Goal: Information Seeking & Learning: Learn about a topic

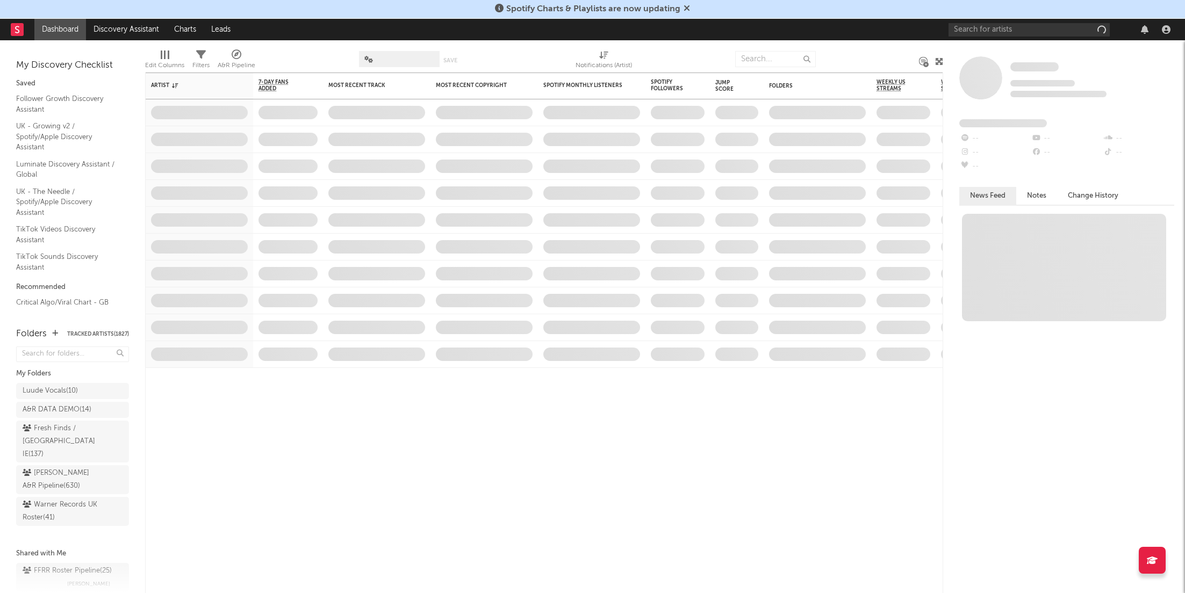
click at [1034, 20] on div at bounding box center [1062, 30] width 226 height 22
click at [1024, 36] on div at bounding box center [1062, 30] width 226 height 22
click at [1025, 32] on input "text" at bounding box center [1029, 29] width 161 height 13
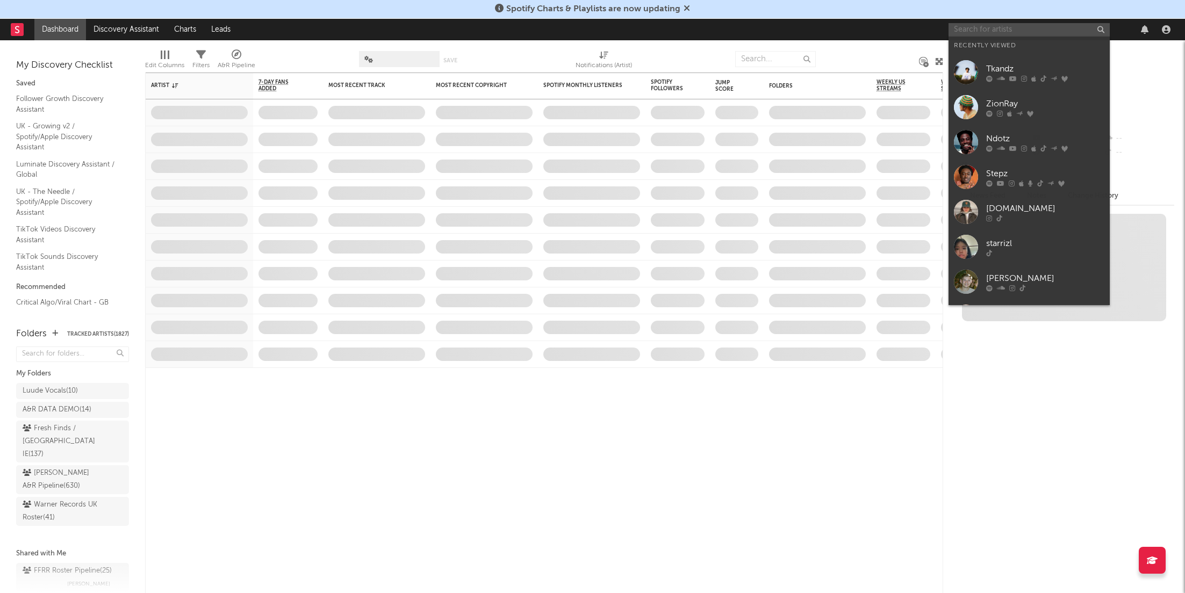
paste input "[URL][DOMAIN_NAME][PERSON_NAME]"
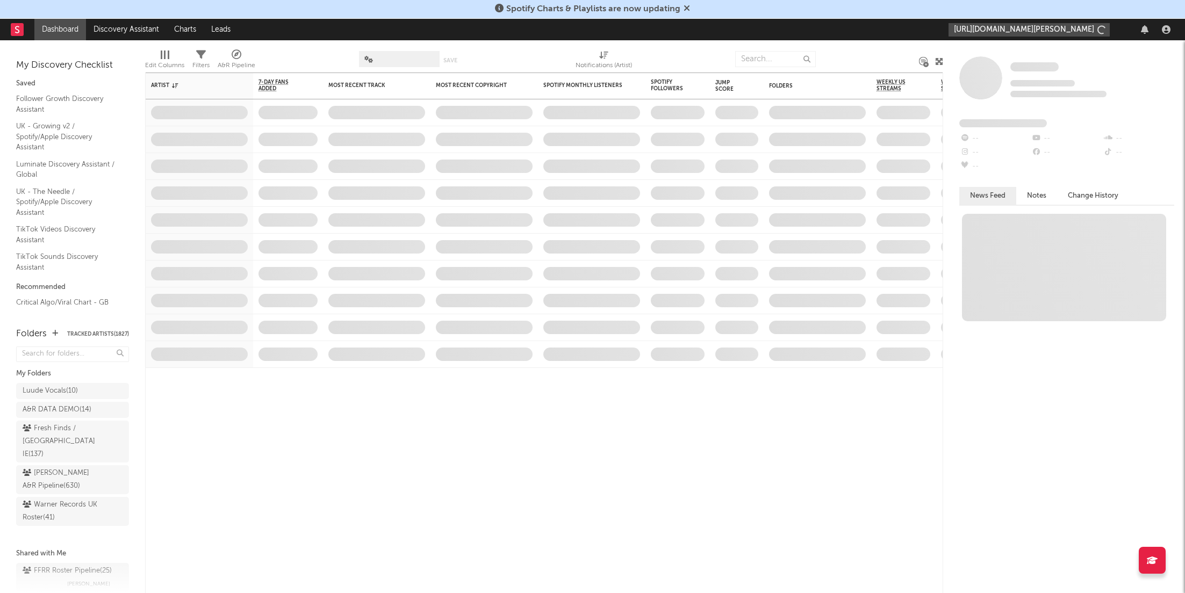
scroll to position [0, 194]
click at [1035, 35] on input "[URL][DOMAIN_NAME][PERSON_NAME]" at bounding box center [1029, 29] width 161 height 13
click at [1033, 33] on input "[URL][DOMAIN_NAME][PERSON_NAME]" at bounding box center [1029, 29] width 161 height 13
click at [1012, 32] on input "[URL][DOMAIN_NAME][PERSON_NAME]" at bounding box center [1029, 29] width 161 height 13
type input "[URL][DOMAIN_NAME][PERSON_NAME]"
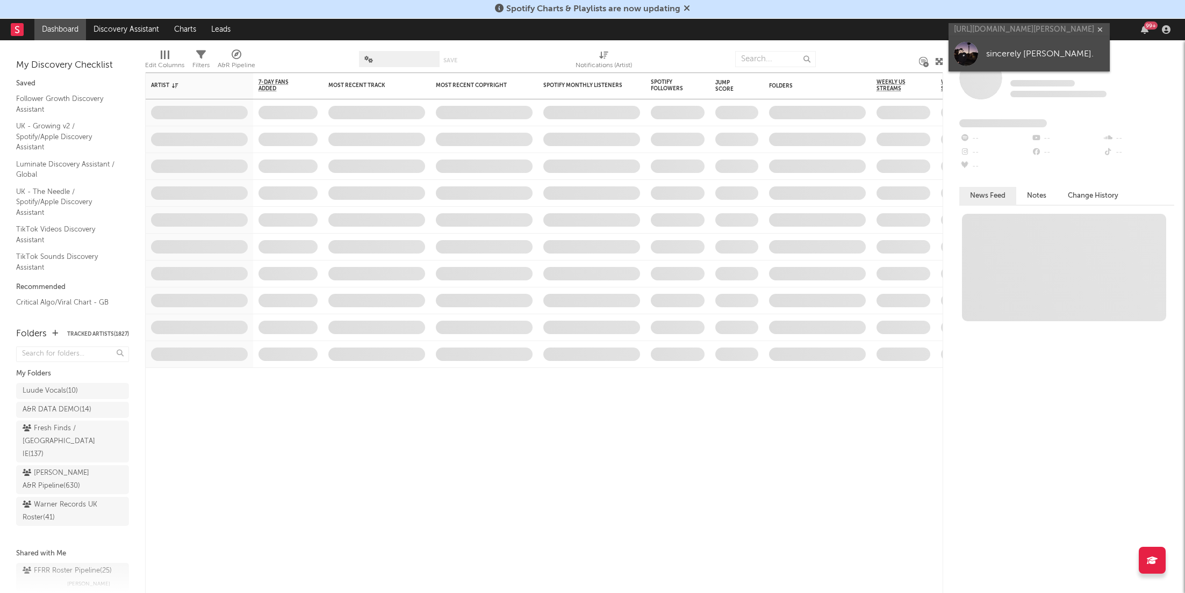
click at [1011, 60] on div "sincerely [PERSON_NAME]." at bounding box center [1045, 54] width 118 height 13
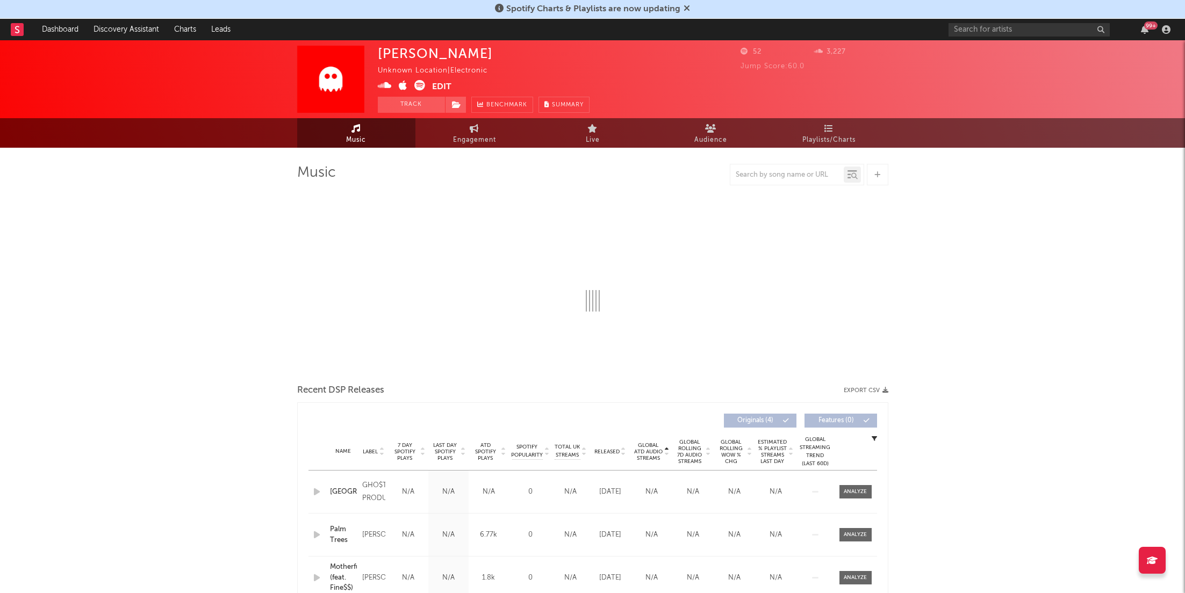
select select "1w"
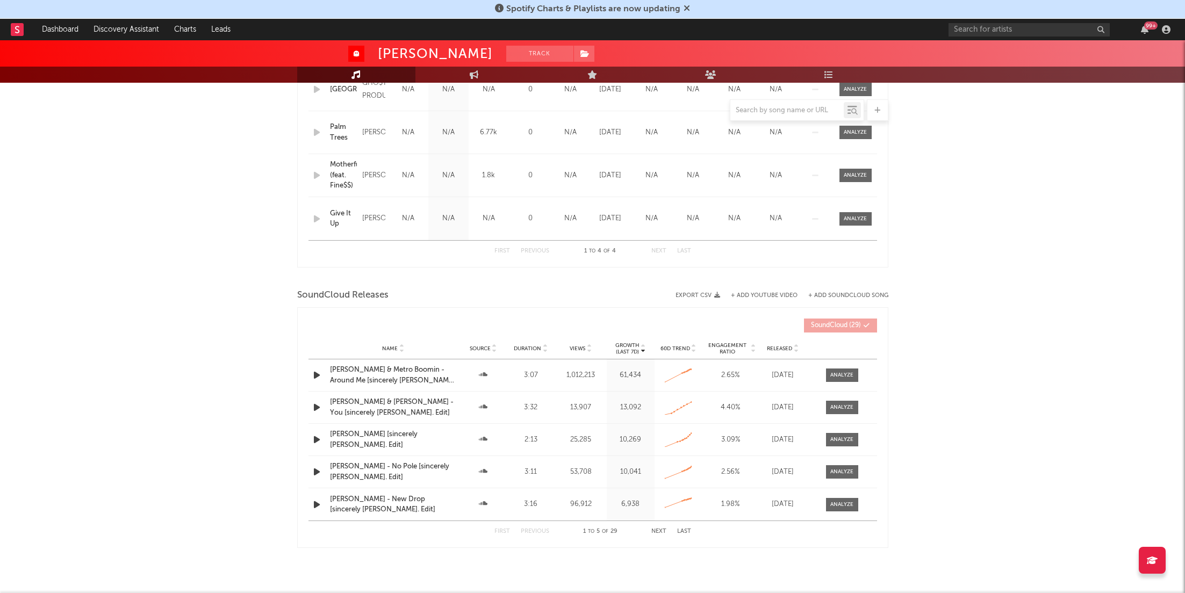
scroll to position [522, 0]
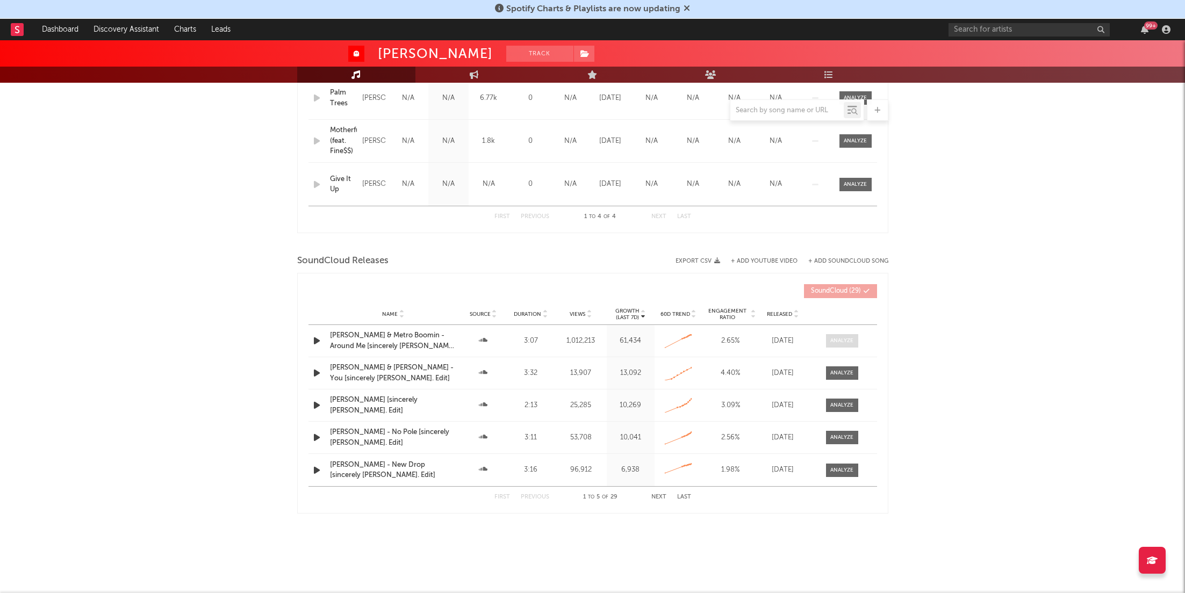
click at [841, 340] on div at bounding box center [841, 341] width 23 height 8
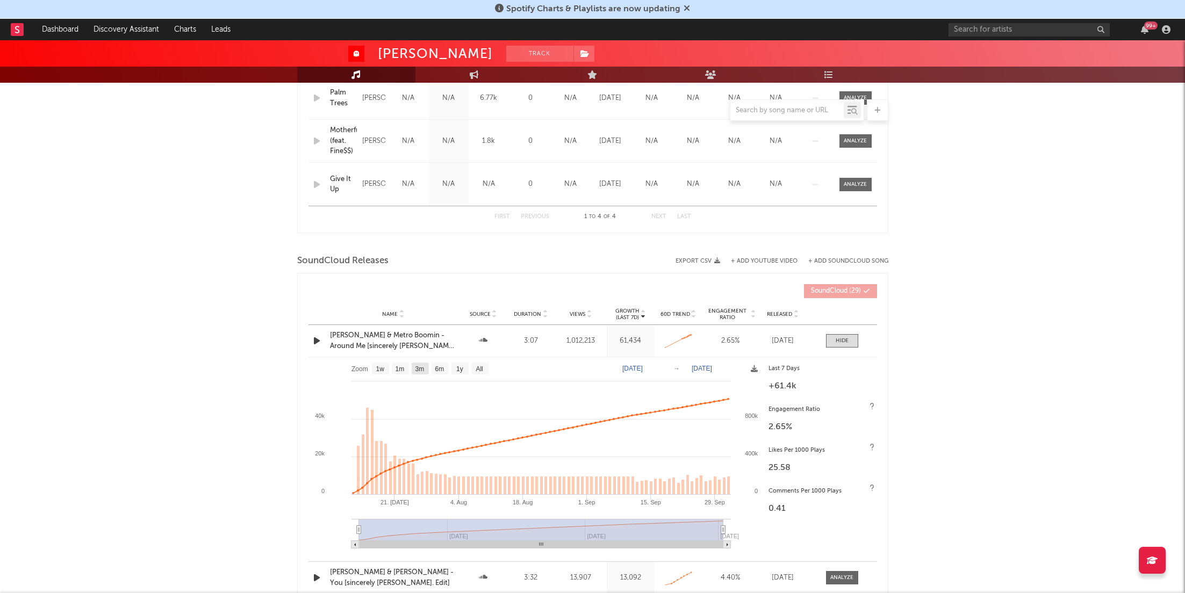
click at [420, 366] on text "3m" at bounding box center [419, 370] width 9 height 8
select select "3m"
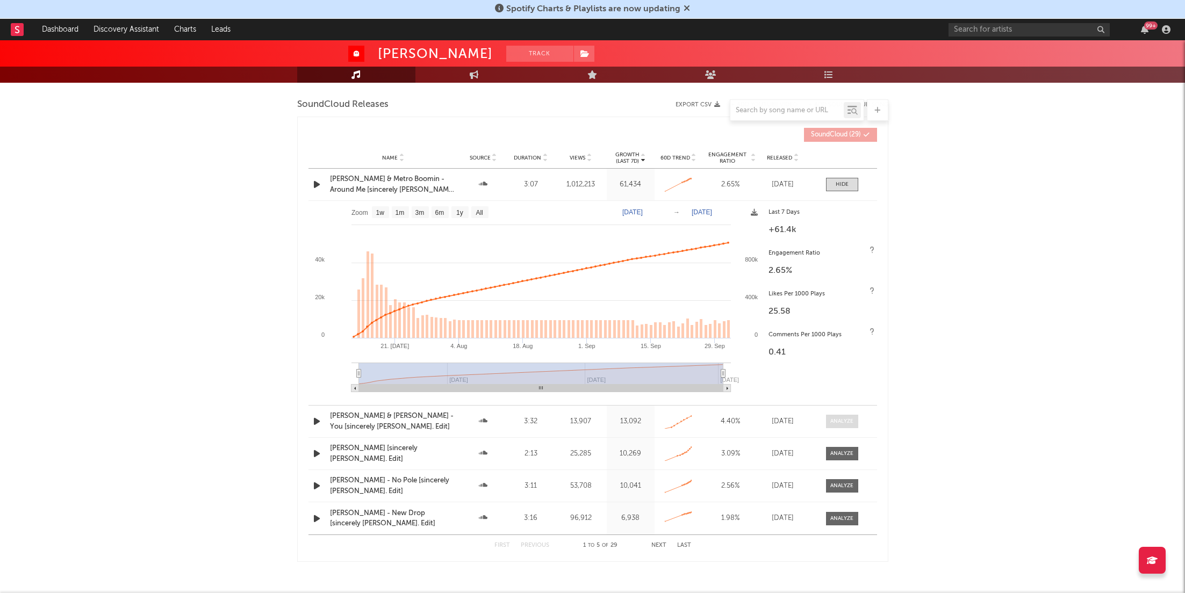
click at [846, 424] on div at bounding box center [841, 422] width 23 height 8
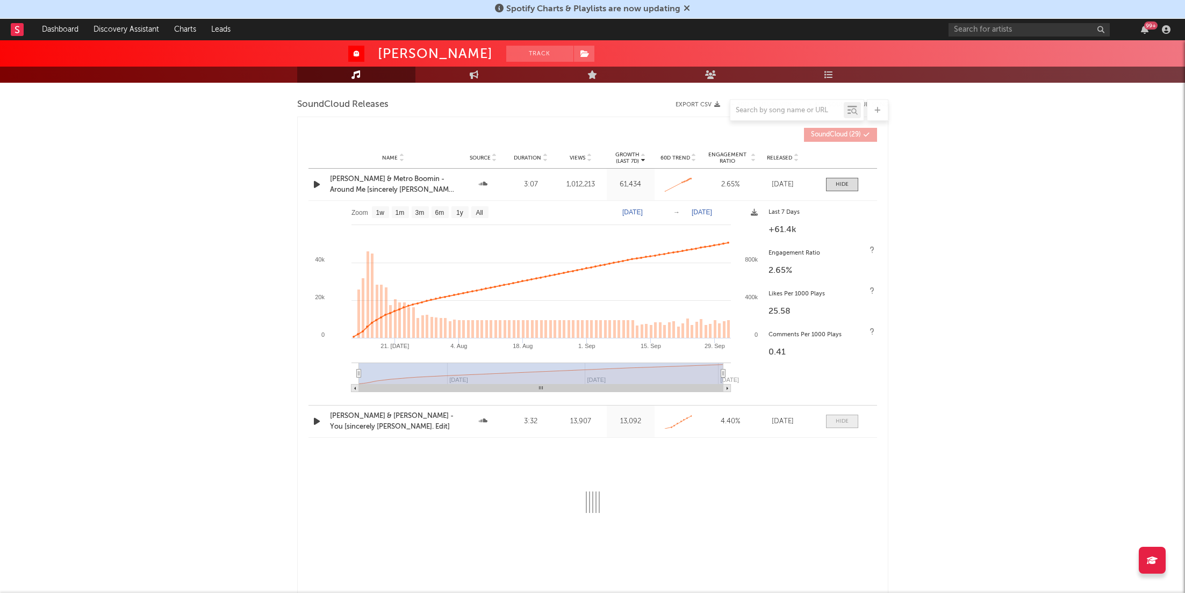
select select "1w"
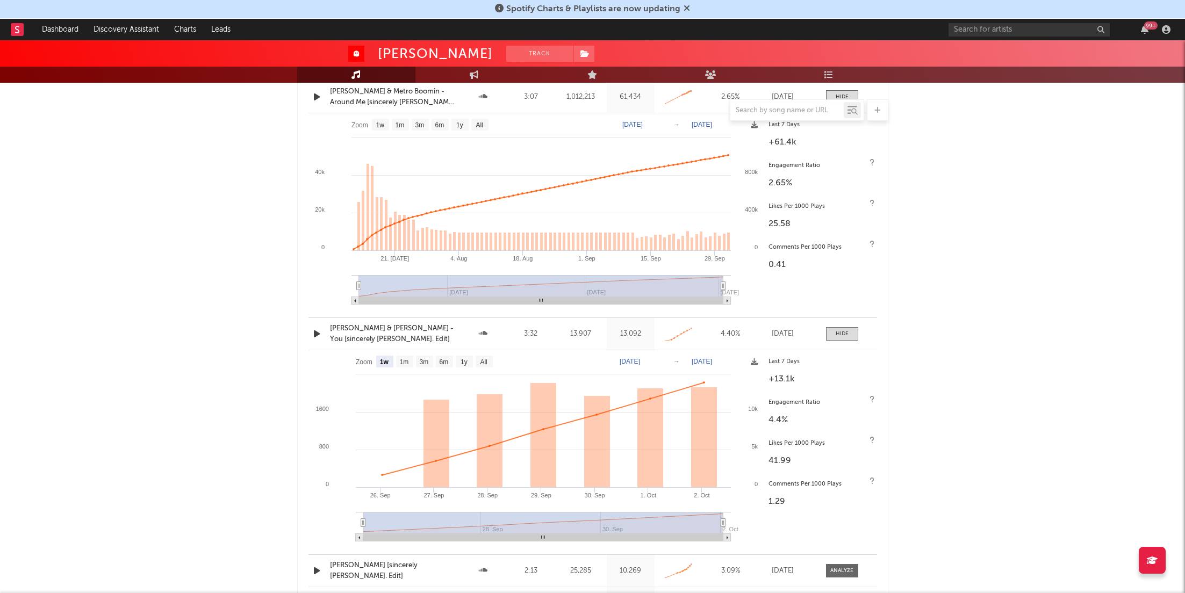
scroll to position [780, 0]
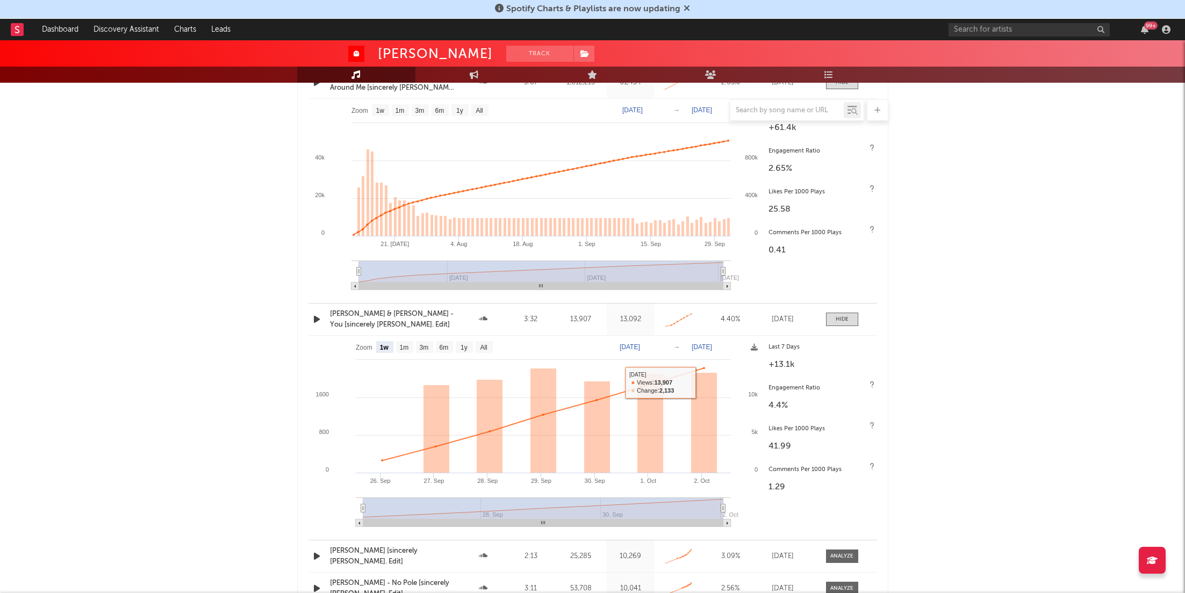
click at [811, 544] on div "Name [PERSON_NAME] [sincerely [PERSON_NAME]. Edit] Source Duration 2:13 Views 2…" at bounding box center [593, 557] width 569 height 32
click at [839, 546] on div "Name [PERSON_NAME] [sincerely [PERSON_NAME]. Edit] Source Duration 2:13 Views 2…" at bounding box center [593, 557] width 569 height 32
click at [836, 558] on div at bounding box center [841, 557] width 23 height 8
select select "All"
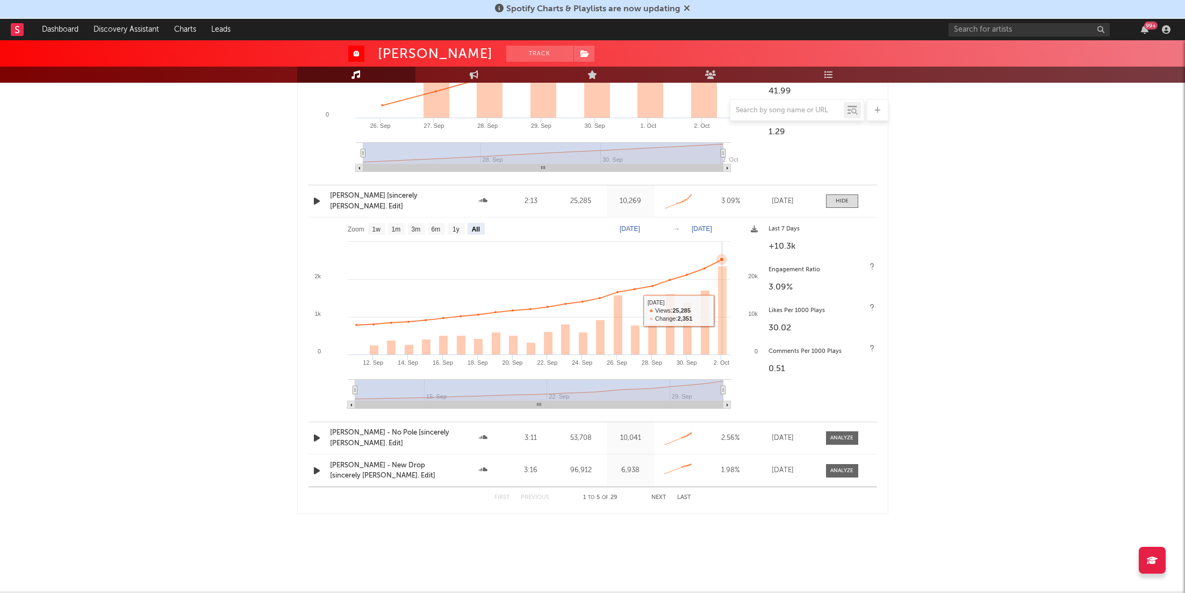
scroll to position [0, 0]
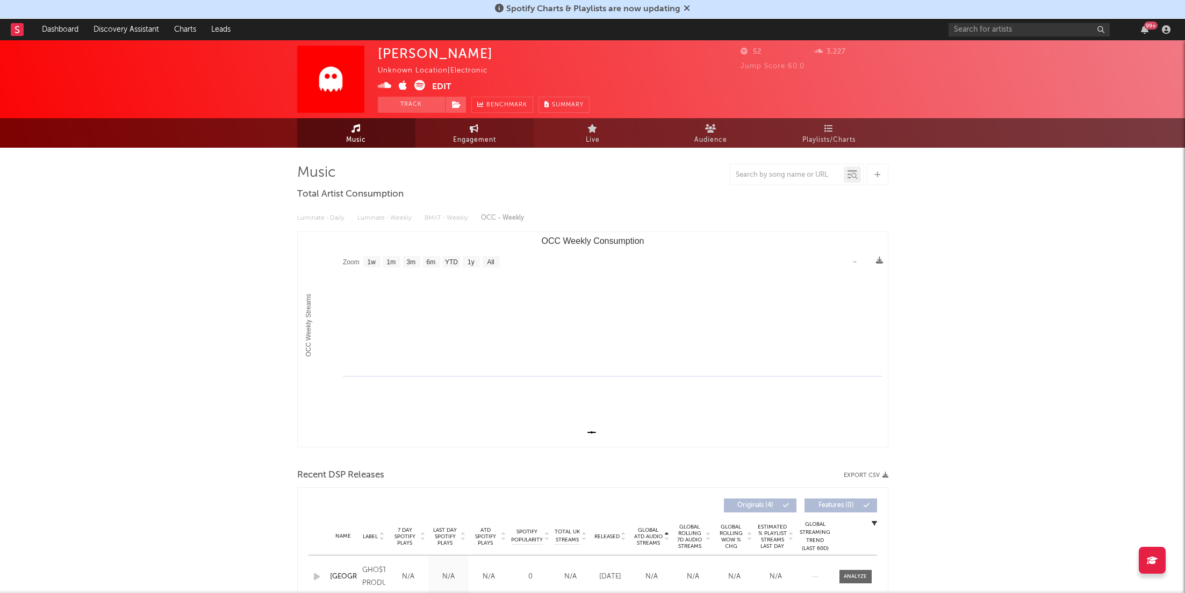
click at [461, 137] on span "Engagement" at bounding box center [474, 140] width 43 height 13
select select "1w"
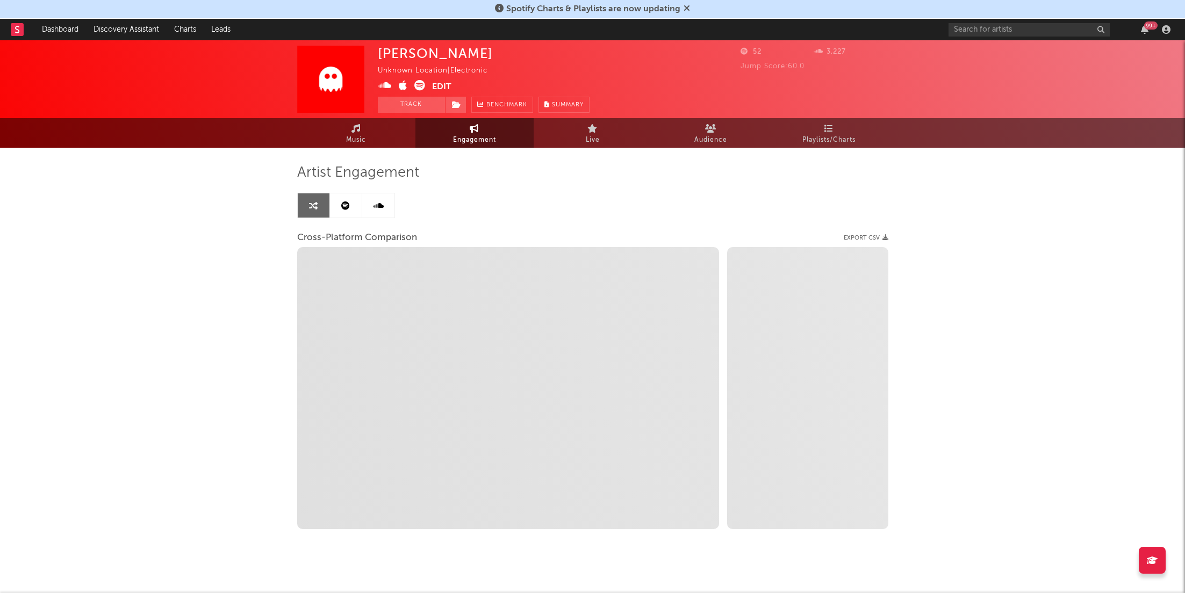
select select "1m"
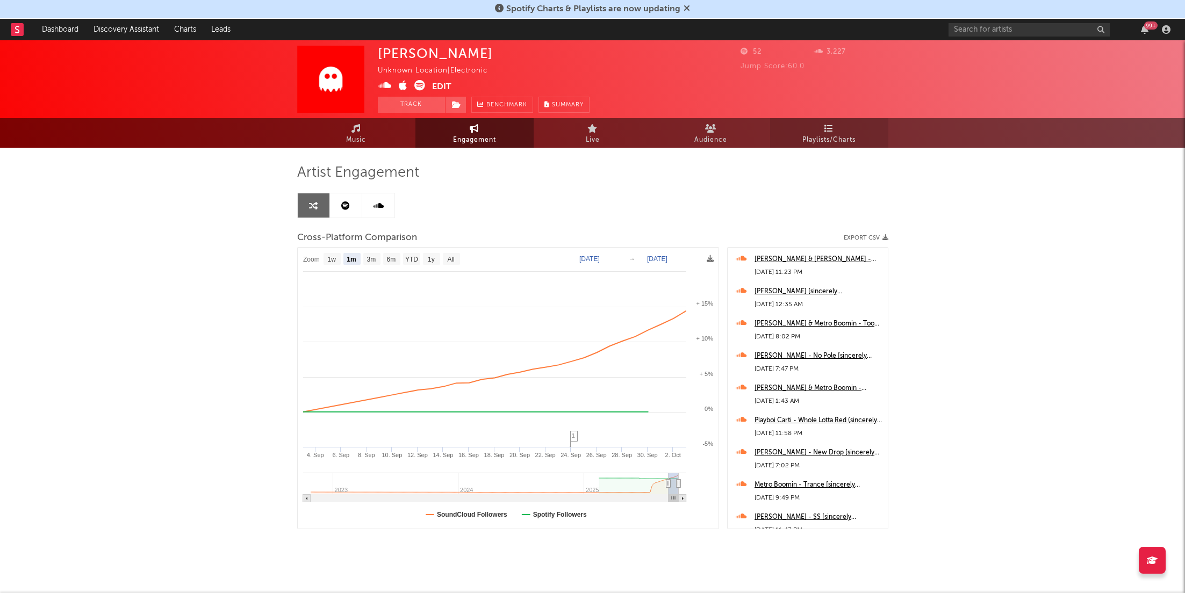
click at [844, 128] on link "Playlists/Charts" at bounding box center [829, 133] width 118 height 30
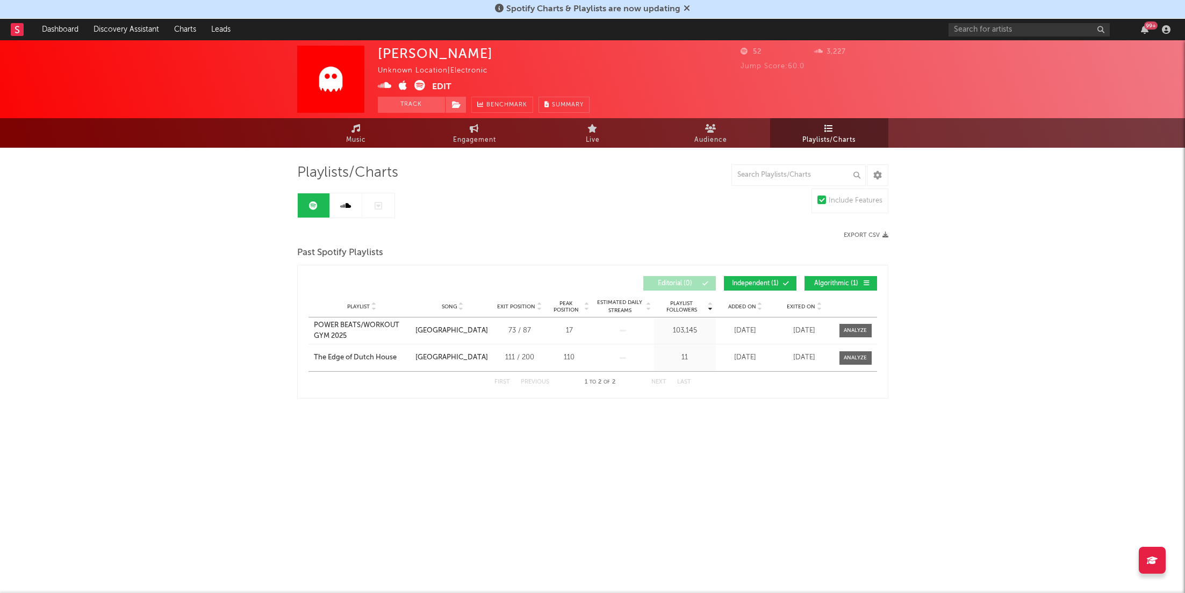
click at [338, 207] on link at bounding box center [346, 206] width 32 height 24
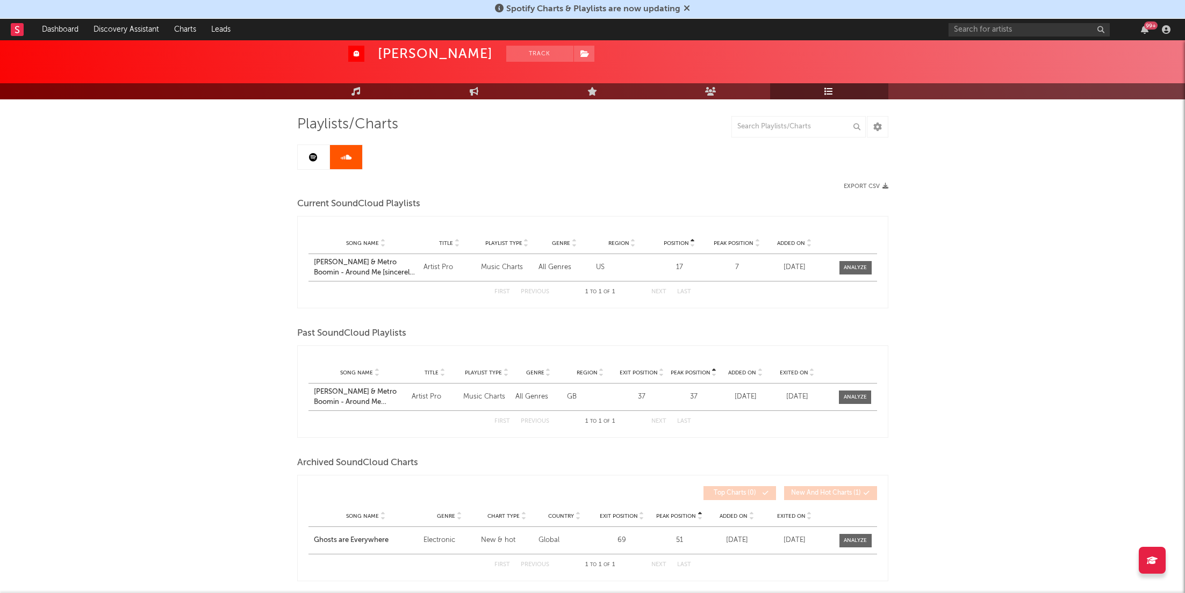
scroll to position [49, 0]
click at [848, 393] on div at bounding box center [855, 397] width 23 height 8
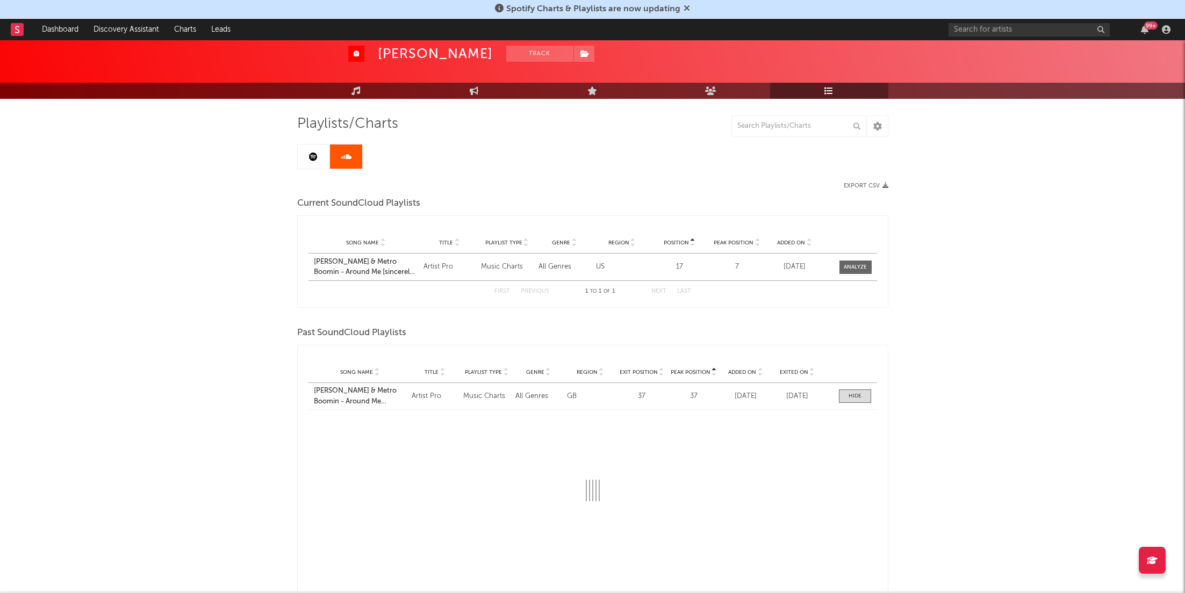
select select "1w"
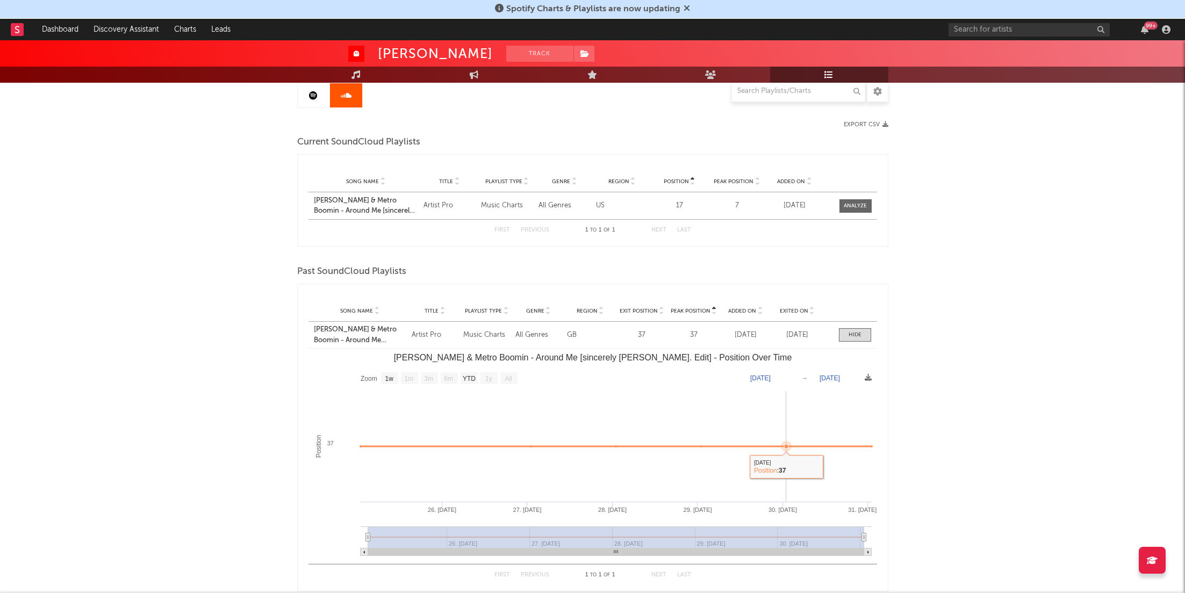
scroll to position [114, 0]
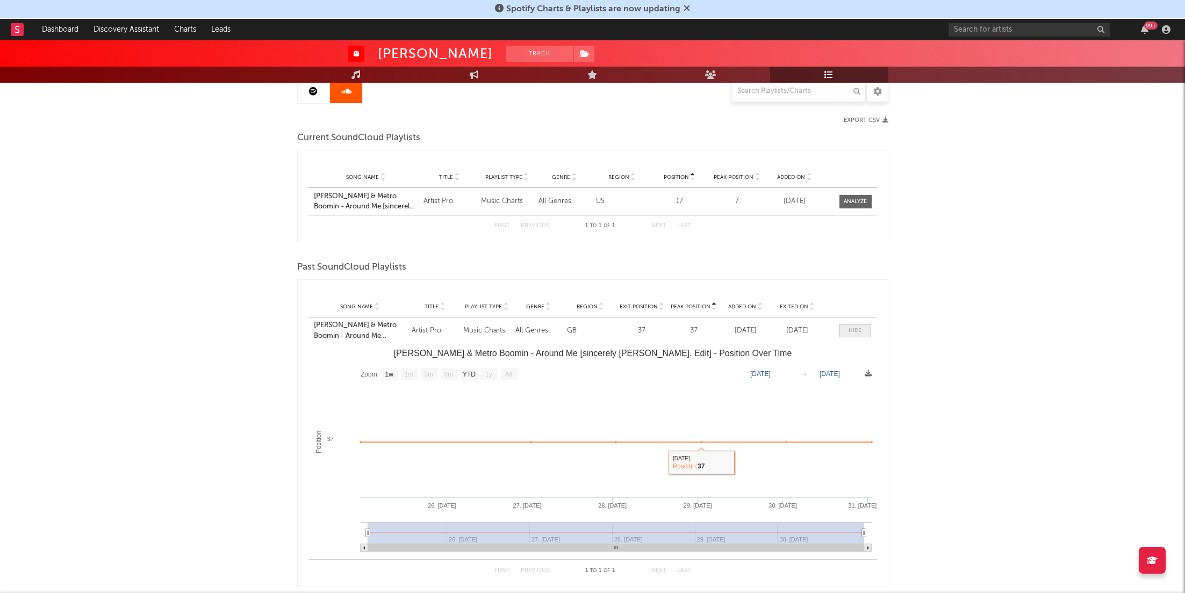
click at [858, 332] on div at bounding box center [855, 331] width 13 height 8
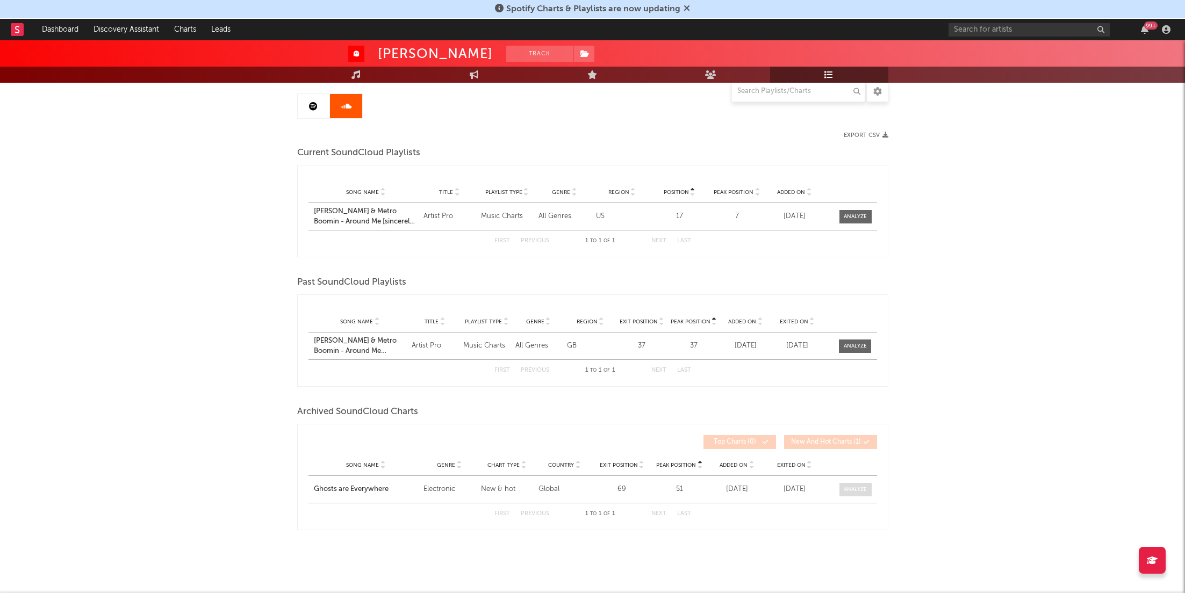
click at [851, 486] on div at bounding box center [855, 490] width 23 height 8
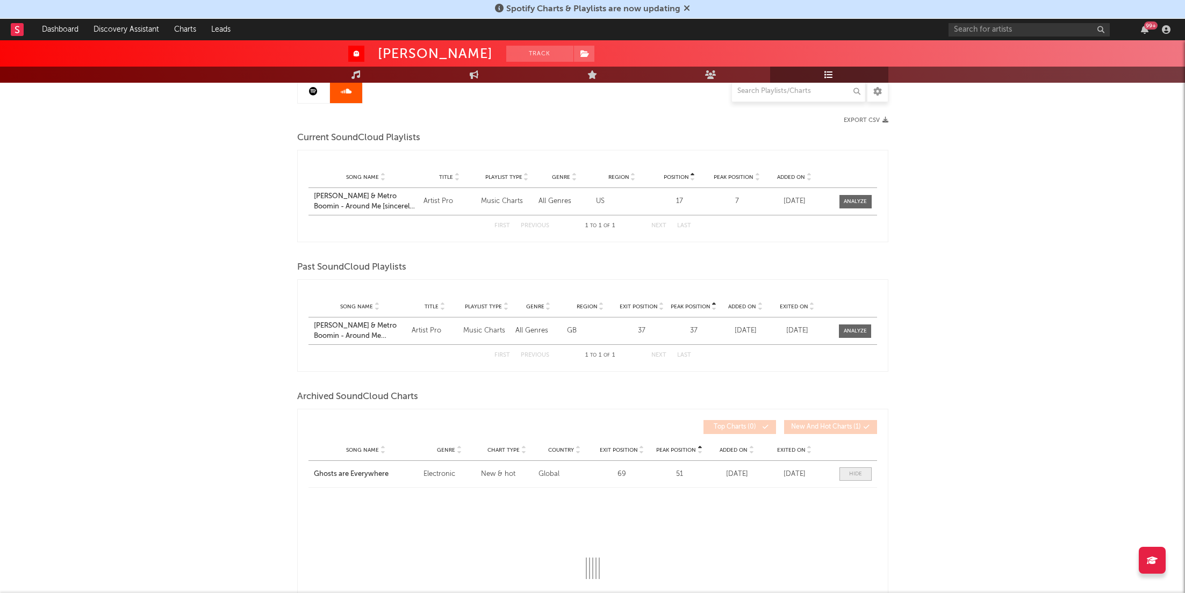
select select "1w"
click at [855, 484] on div "Song Name Ghosts are Everywhere Genre Electronic Chart Type New & hot Country G…" at bounding box center [593, 474] width 569 height 26
click at [856, 464] on div "Song Name Ghosts are Everywhere Genre Electronic Chart Type New & hot Country G…" at bounding box center [593, 474] width 569 height 26
click at [474, 68] on link "Engagement" at bounding box center [475, 75] width 118 height 16
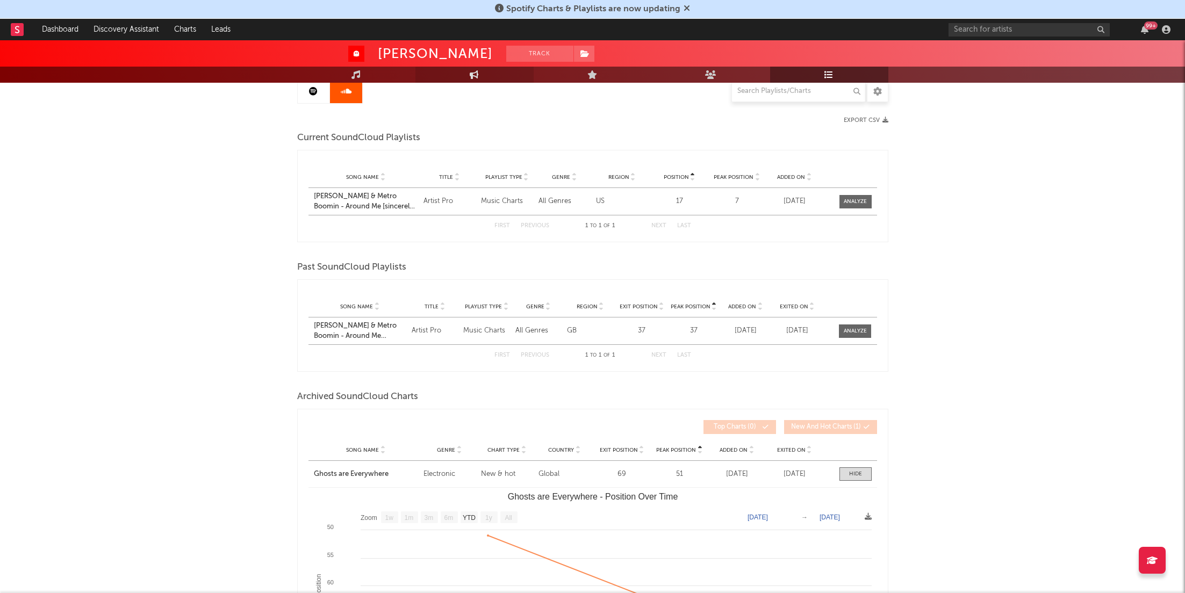
select select "1w"
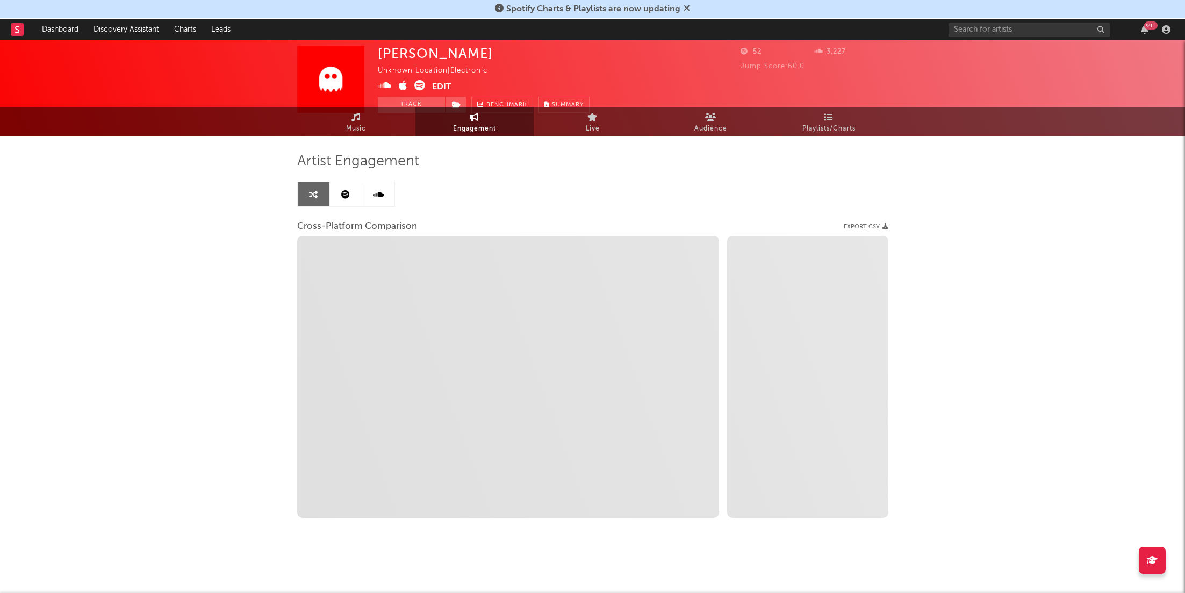
scroll to position [11, 0]
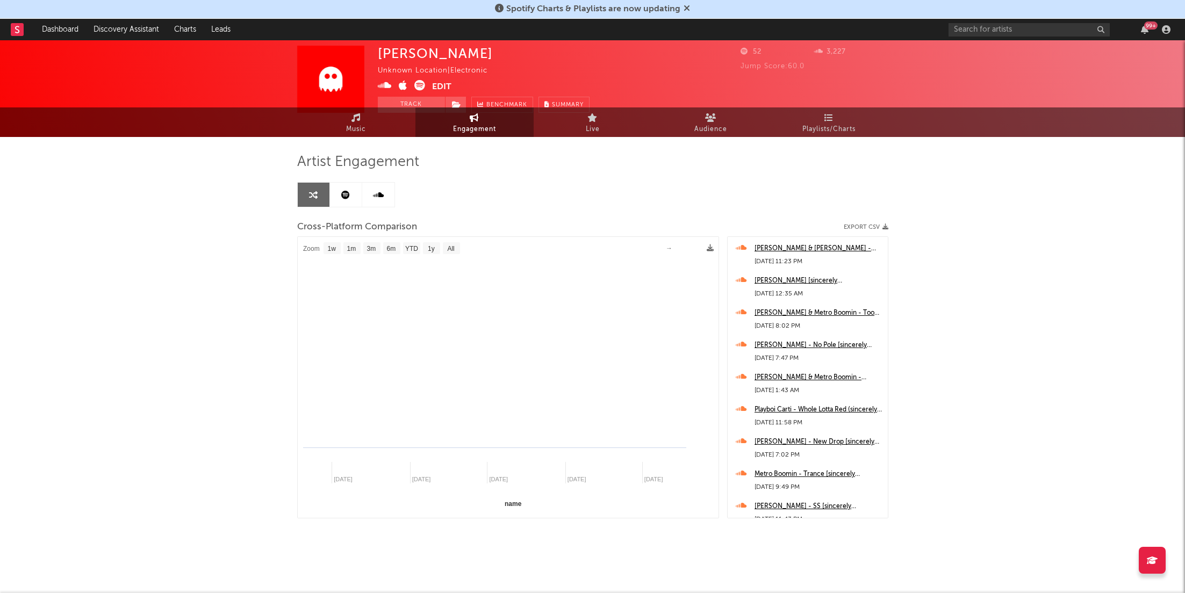
select select "1m"
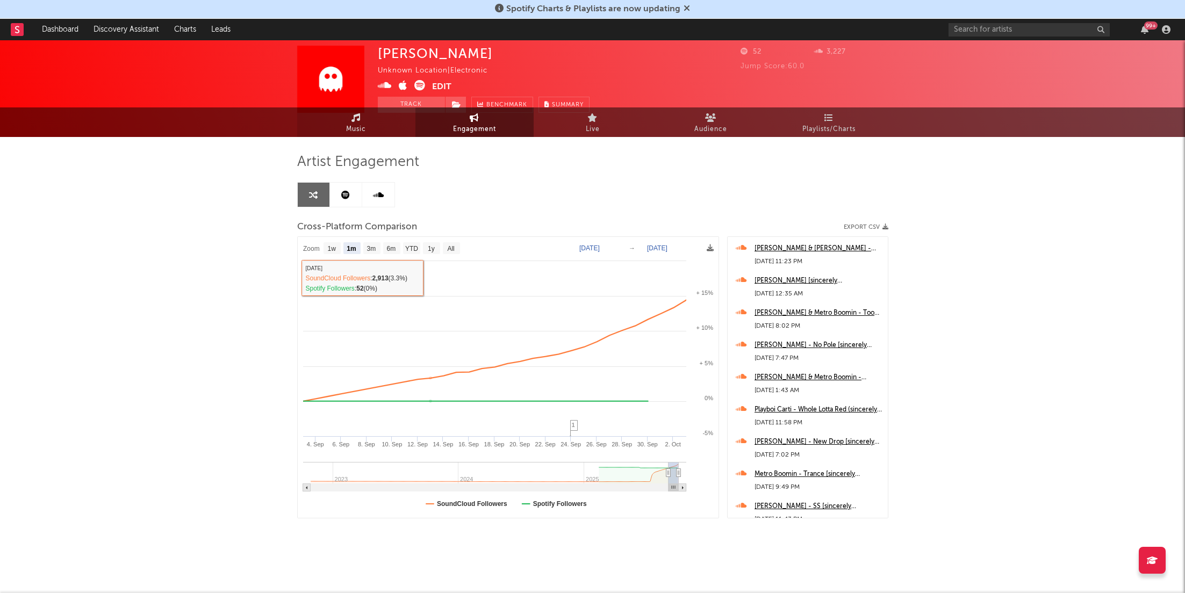
click at [371, 118] on link "Music" at bounding box center [356, 123] width 118 height 30
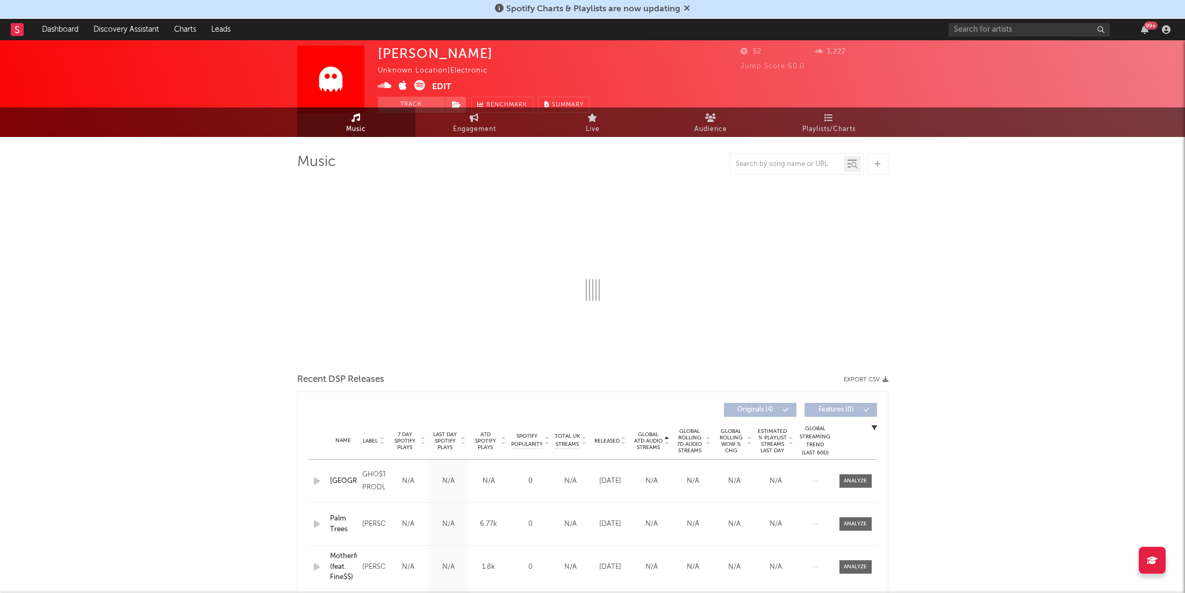
select select "1w"
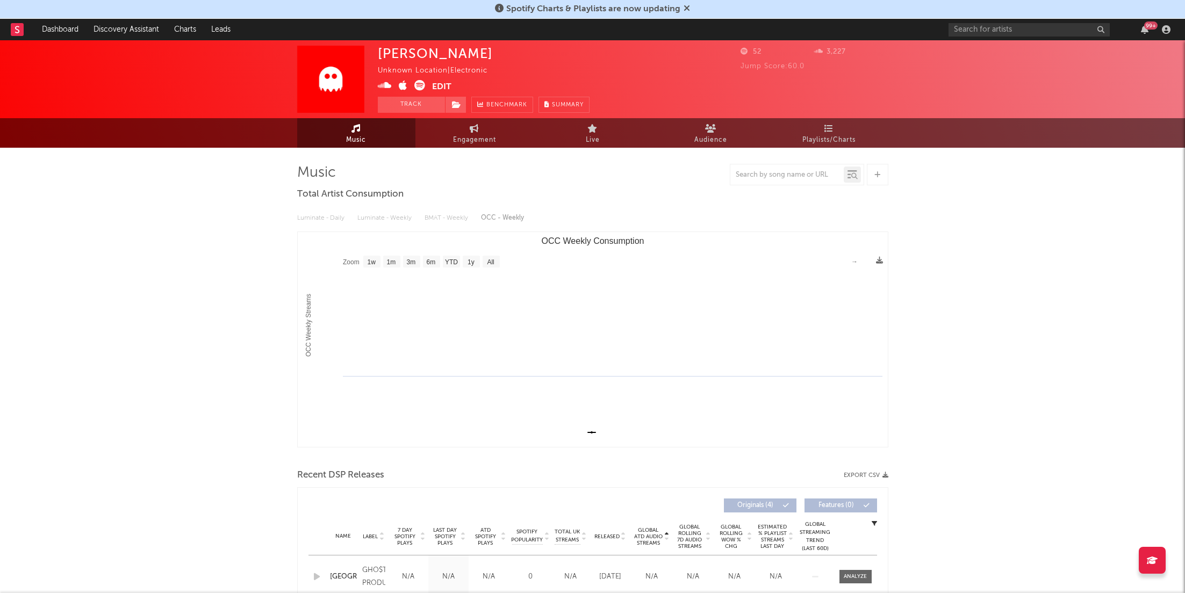
click at [1155, 31] on div "99 +" at bounding box center [1062, 30] width 226 height 22
click at [1153, 31] on div "99 +" at bounding box center [1062, 30] width 226 height 22
click at [1145, 31] on icon "button" at bounding box center [1145, 29] width 8 height 9
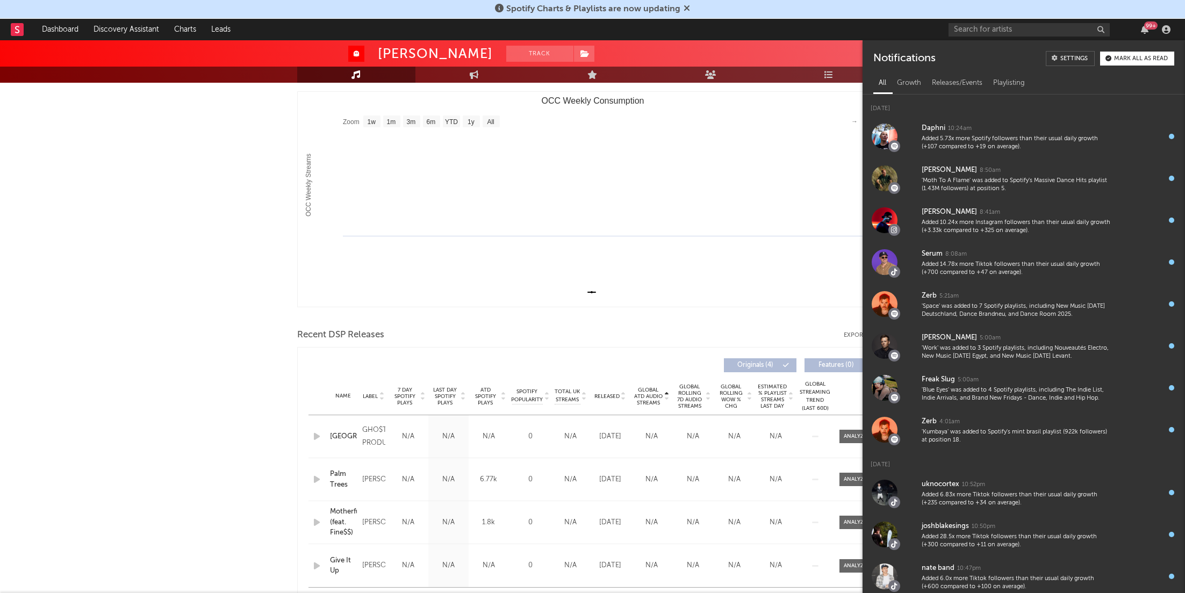
scroll to position [155, 0]
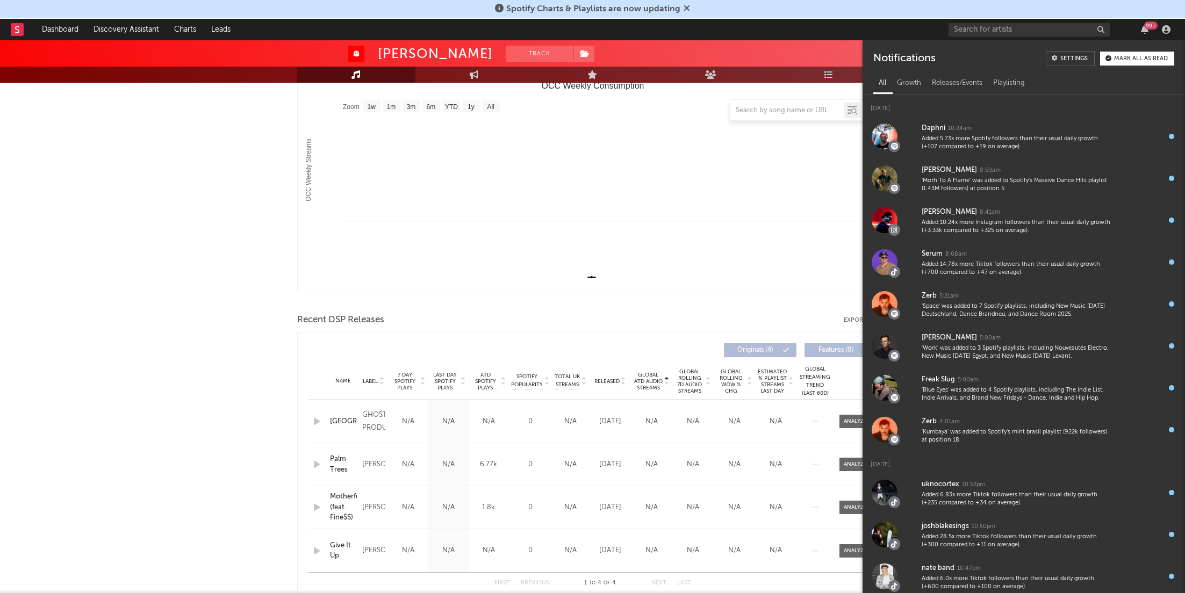
click at [720, 327] on div "Recent DSP Releases Export CSV" at bounding box center [592, 320] width 591 height 18
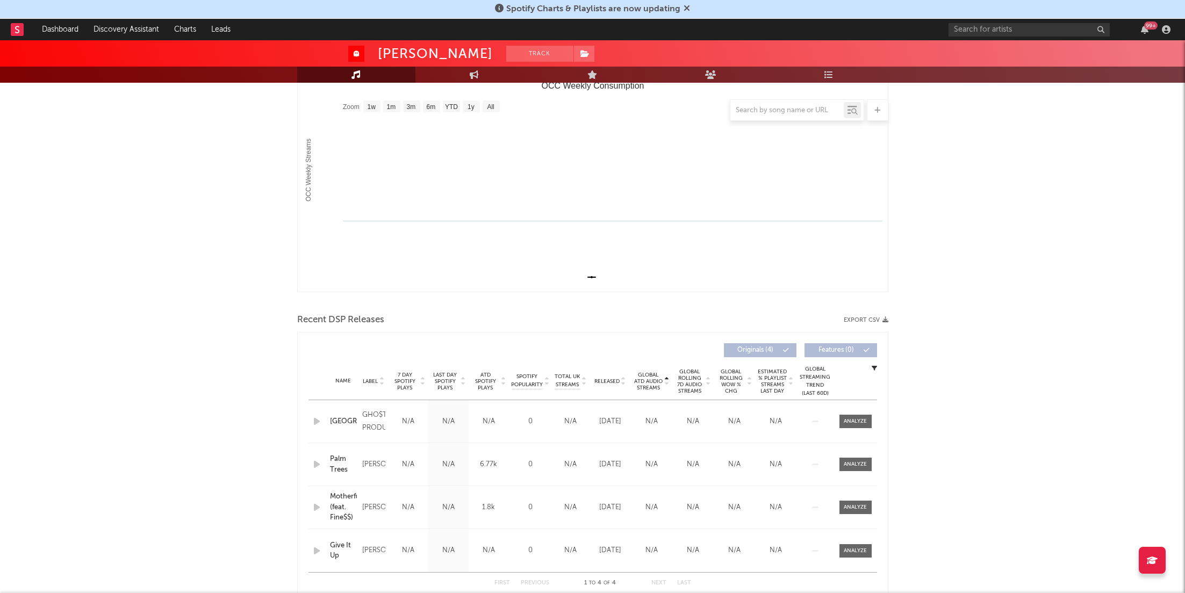
scroll to position [0, 0]
